Goal: Check status: Check status

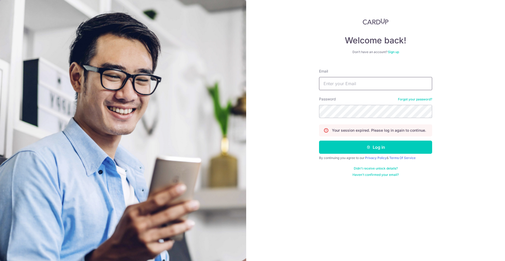
click at [345, 88] on input "Email" at bounding box center [375, 83] width 113 height 13
type input "[EMAIL_ADDRESS][DOMAIN_NAME]"
click at [319, 141] on button "Log in" at bounding box center [375, 147] width 113 height 13
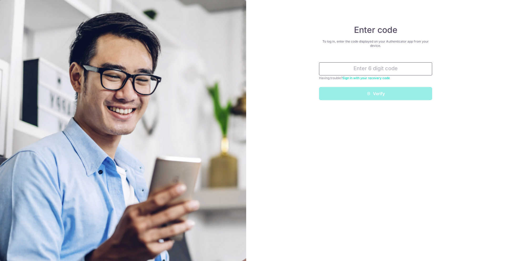
click at [381, 70] on input "text" at bounding box center [375, 68] width 113 height 13
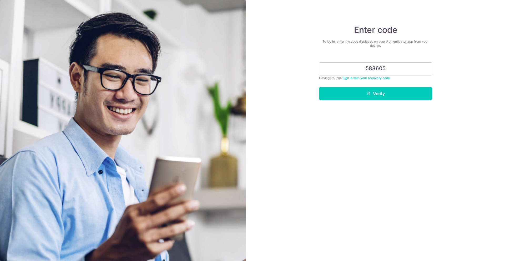
type input "588605"
click at [384, 102] on div "Enter code To log in, enter the code displayed on your Authenticator app from y…" at bounding box center [375, 130] width 259 height 261
click at [380, 98] on button "Verify" at bounding box center [375, 93] width 113 height 13
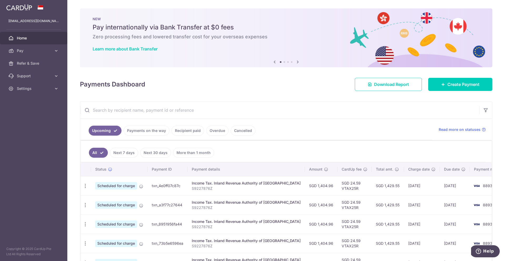
scroll to position [18, 0]
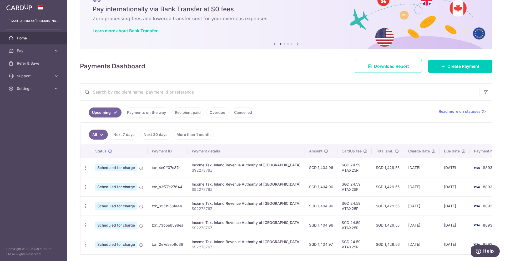
click at [157, 114] on link "Payments on the way" at bounding box center [147, 113] width 46 height 10
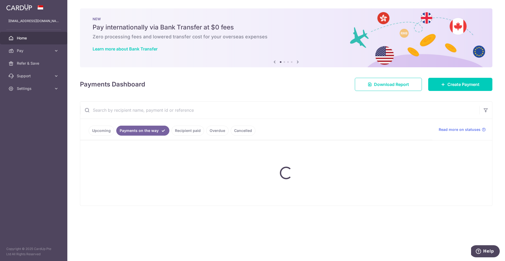
scroll to position [0, 0]
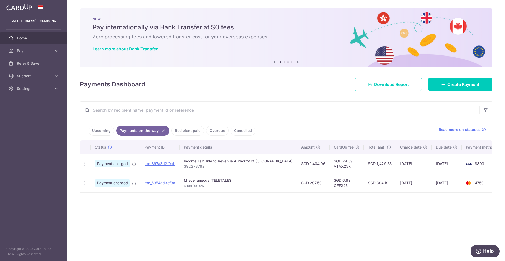
click at [185, 125] on ul "Upcoming Payments on the way Recipient paid Overdue Cancelled" at bounding box center [256, 129] width 352 height 21
click at [186, 128] on link "Recipient paid" at bounding box center [188, 131] width 33 height 10
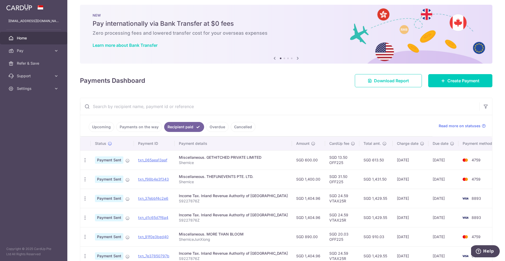
scroll to position [8, 0]
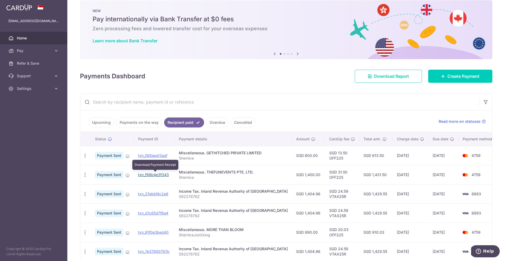
click at [146, 176] on link "txn_f98b4e3f343" at bounding box center [153, 175] width 31 height 4
